Goal: Task Accomplishment & Management: Use online tool/utility

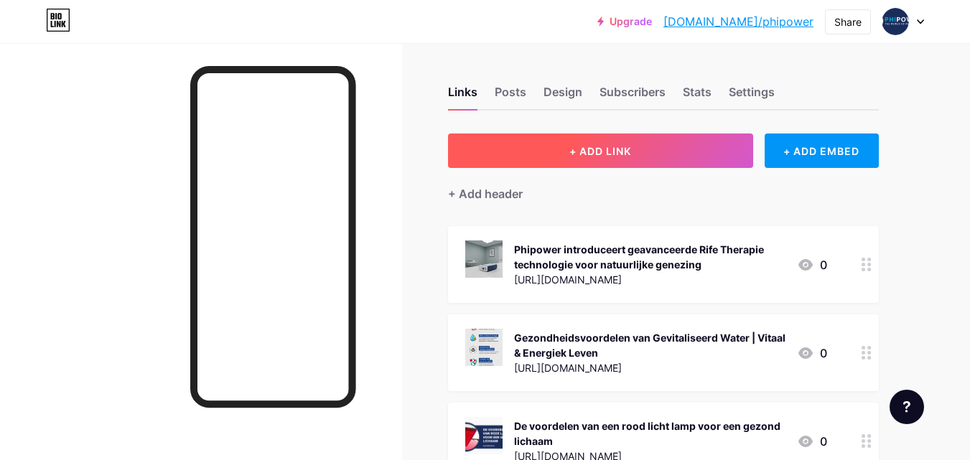
click at [568, 158] on button "+ ADD LINK" at bounding box center [600, 151] width 305 height 34
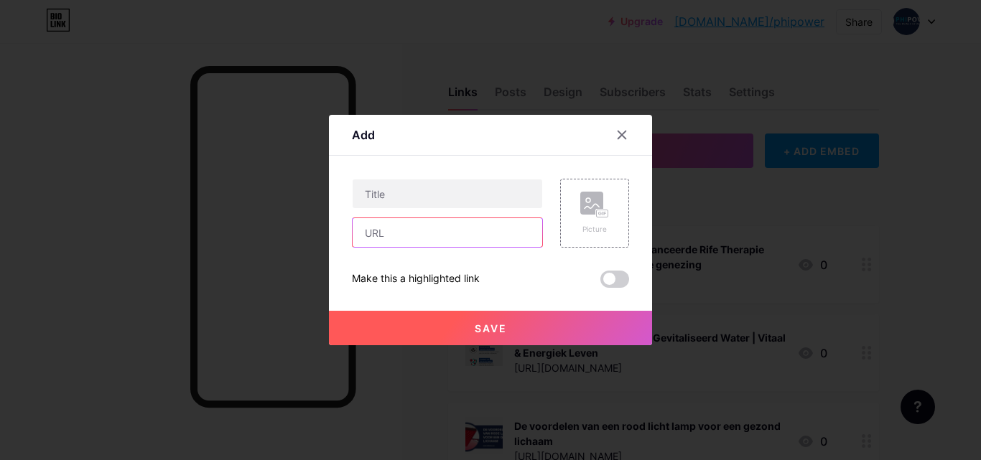
drag, startPoint x: 433, startPoint y: 242, endPoint x: 431, endPoint y: 233, distance: 9.4
click at [433, 242] on input "text" at bounding box center [446, 232] width 189 height 29
paste input "[URL][DOMAIN_NAME]"
type input "[URL][DOMAIN_NAME]"
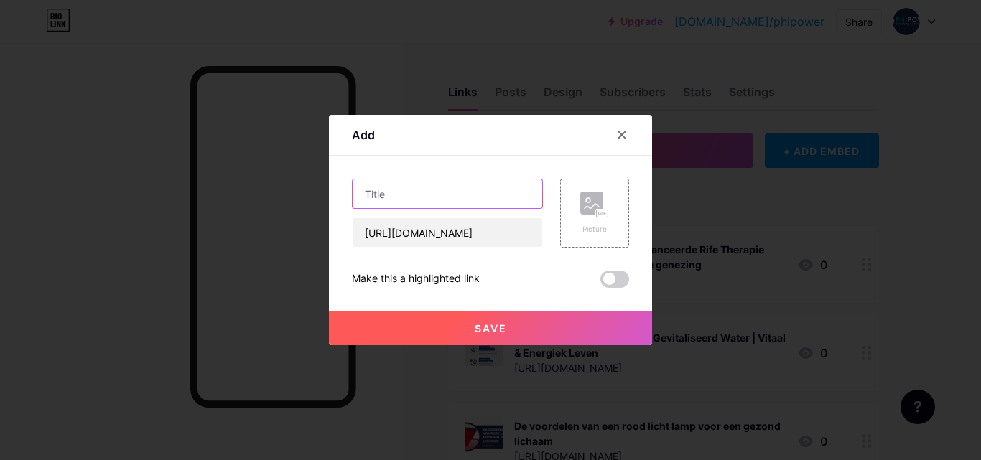
scroll to position [0, 0]
click at [429, 187] on input "text" at bounding box center [446, 193] width 189 height 29
paste input "De belangrijkste gezondheidsvoordelen van het dagelijks drinken van gevitalisee…"
type input "De belangrijkste gezondheidsvoordelen van het dagelijks drinken van gevitalisee…"
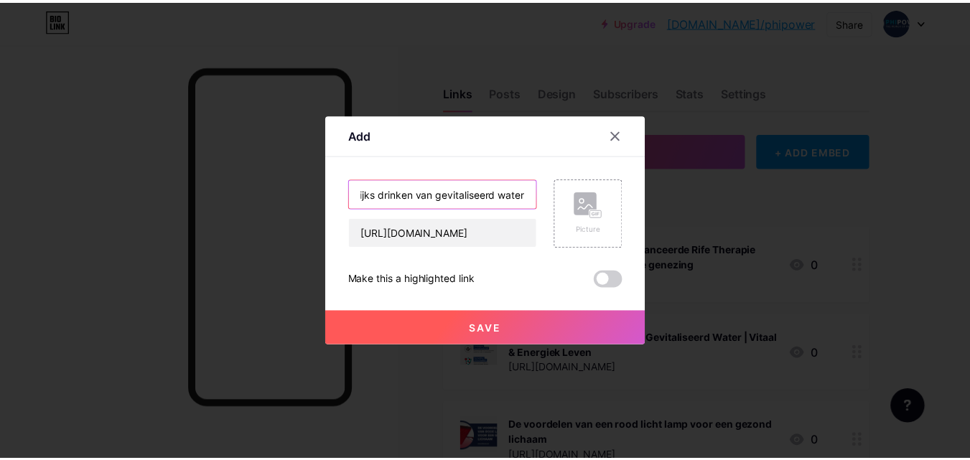
scroll to position [0, 0]
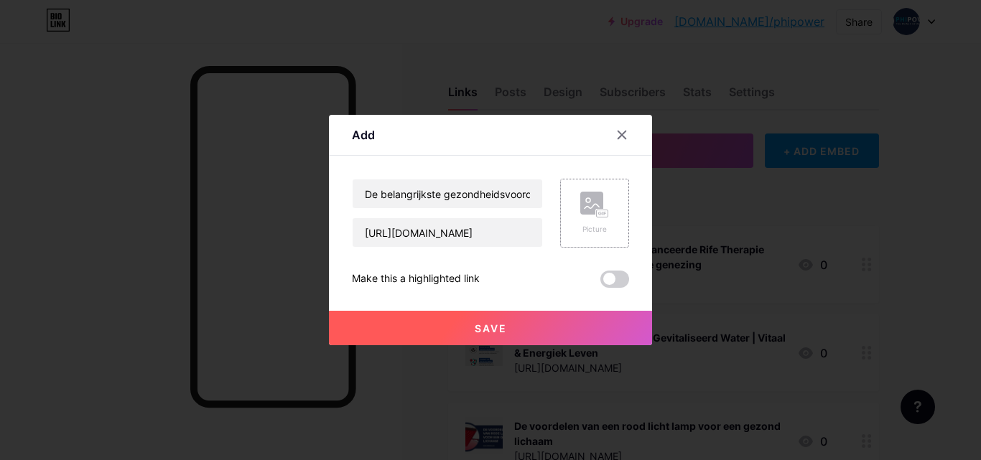
click at [580, 210] on rect at bounding box center [591, 203] width 23 height 23
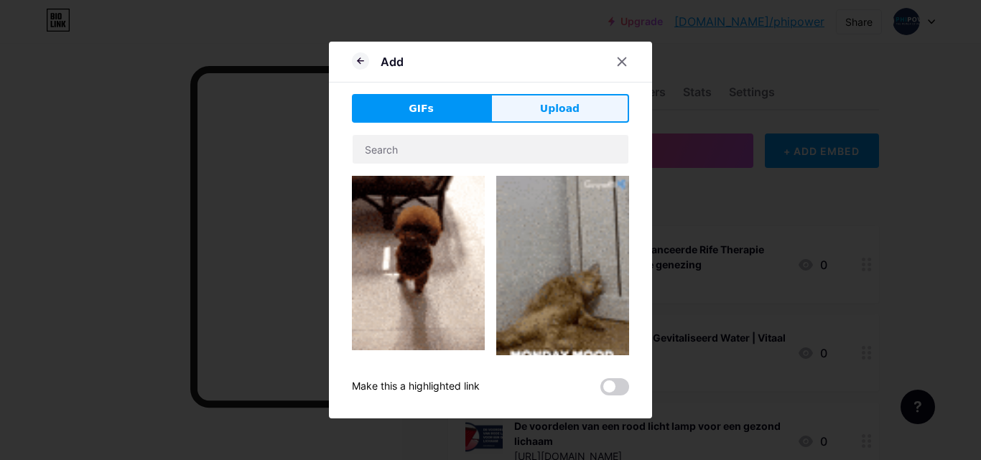
click at [590, 111] on button "Upload" at bounding box center [559, 108] width 139 height 29
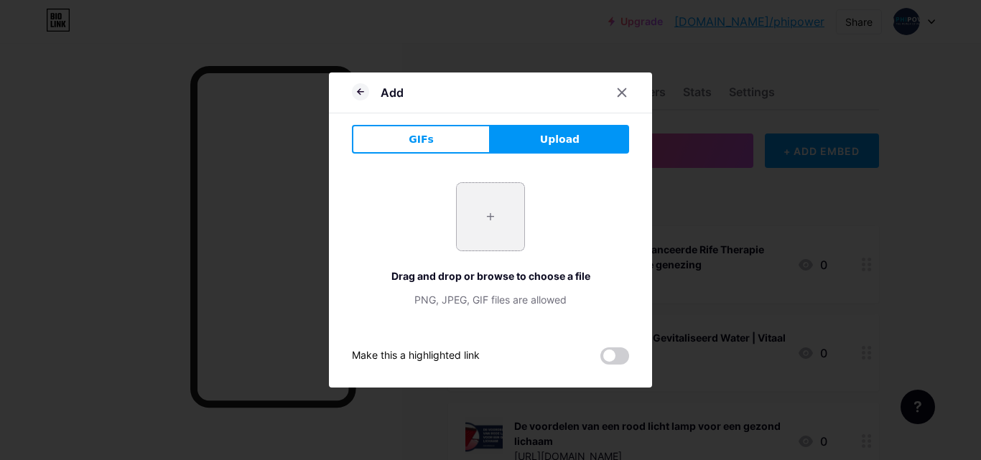
click at [502, 205] on input "file" at bounding box center [490, 216] width 67 height 67
type input "C:\fakepath\gevitaliseerd water.jpg"
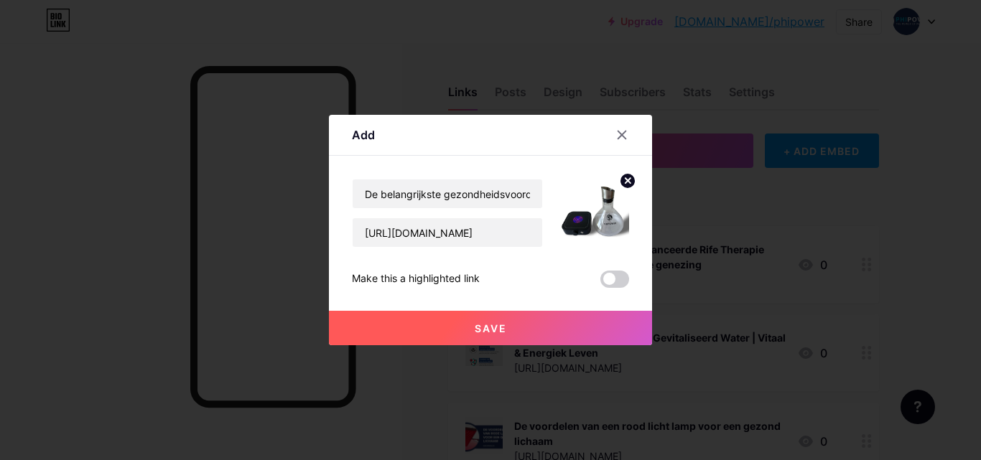
click at [482, 326] on span "Save" at bounding box center [490, 328] width 32 height 12
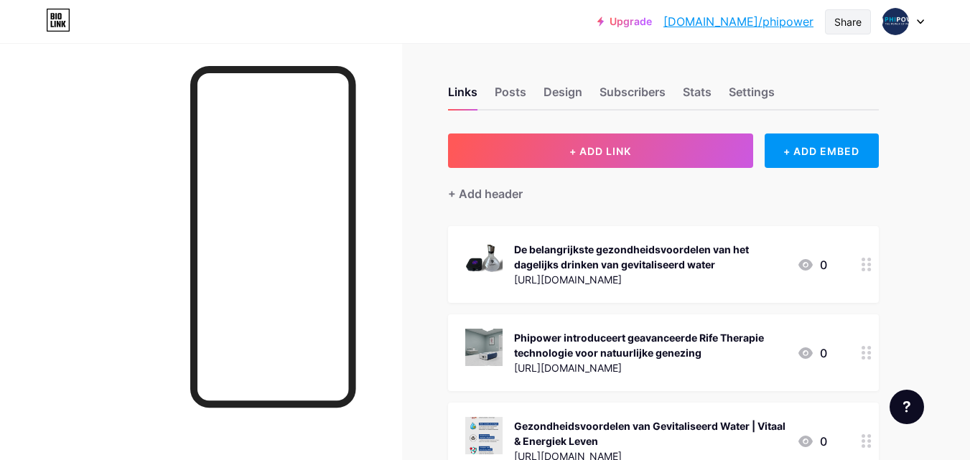
click at [841, 22] on div "Share" at bounding box center [847, 21] width 27 height 15
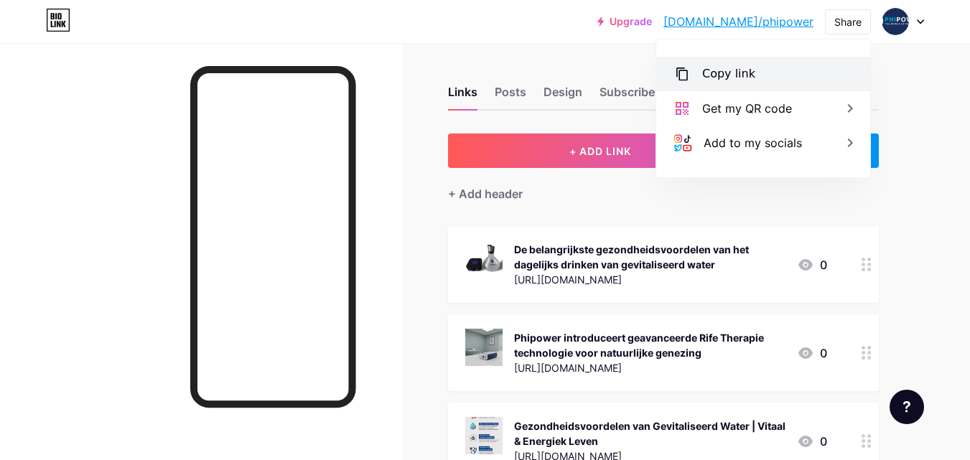
click at [743, 72] on div "Copy link" at bounding box center [728, 73] width 53 height 17
